Goal: Task Accomplishment & Management: Use online tool/utility

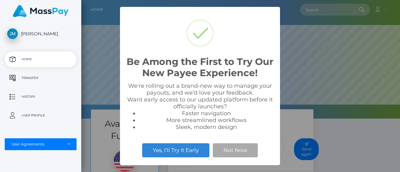
scroll to position [119, 319]
click at [306, 66] on div "Be Among the First to Try Our New Payee Experience! × We're rolling out a brand…" at bounding box center [200, 86] width 400 height 172
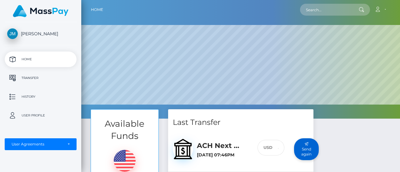
click at [311, 152] on button "Send again" at bounding box center [306, 150] width 25 height 22
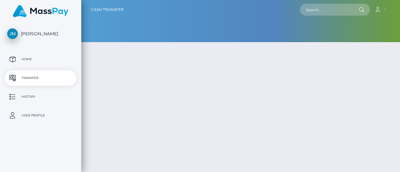
select select
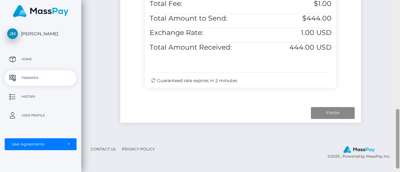
scroll to position [316, 0]
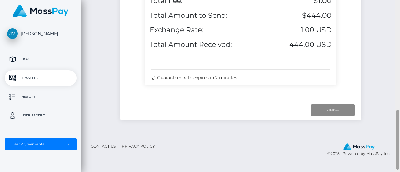
drag, startPoint x: 398, startPoint y: 87, endPoint x: 392, endPoint y: 129, distance: 42.1
click at [392, 129] on div "Cash Transfer Account" at bounding box center [240, 86] width 319 height 172
click at [333, 116] on input "Finish" at bounding box center [333, 110] width 44 height 12
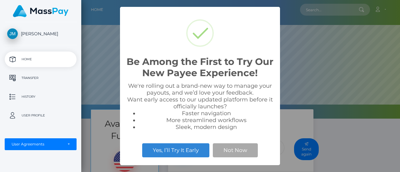
scroll to position [119, 319]
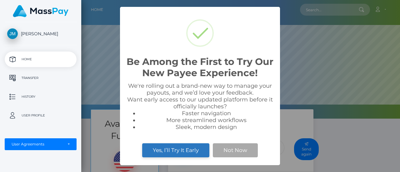
click at [186, 150] on button "Yes, I’ll Try It Early" at bounding box center [175, 151] width 67 height 14
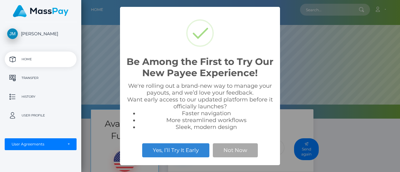
scroll to position [119, 319]
click at [305, 35] on div "Be Among the First to Try Our New Payee Experience! × We're rolling out a brand…" at bounding box center [200, 86] width 400 height 172
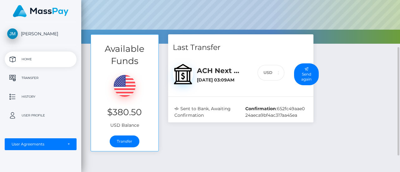
scroll to position [84, 0]
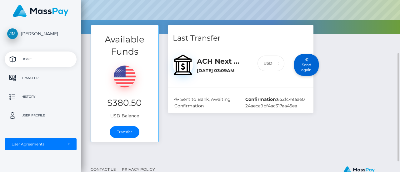
click at [305, 63] on button "Send again" at bounding box center [306, 65] width 25 height 22
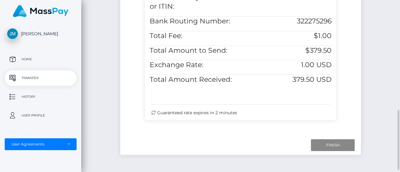
scroll to position [291, 0]
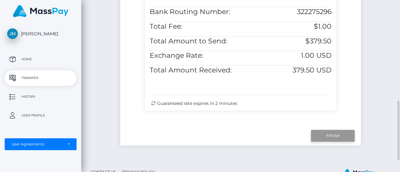
click at [326, 142] on input "Finish" at bounding box center [333, 136] width 44 height 12
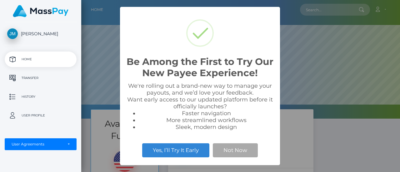
scroll to position [119, 319]
click at [386, 32] on div "Be Among the First to Try Our New Payee Experience! × We're rolling out a brand…" at bounding box center [200, 86] width 400 height 172
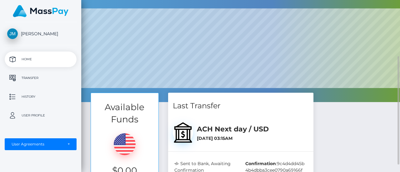
scroll to position [0, 0]
